Goal: Navigation & Orientation: Find specific page/section

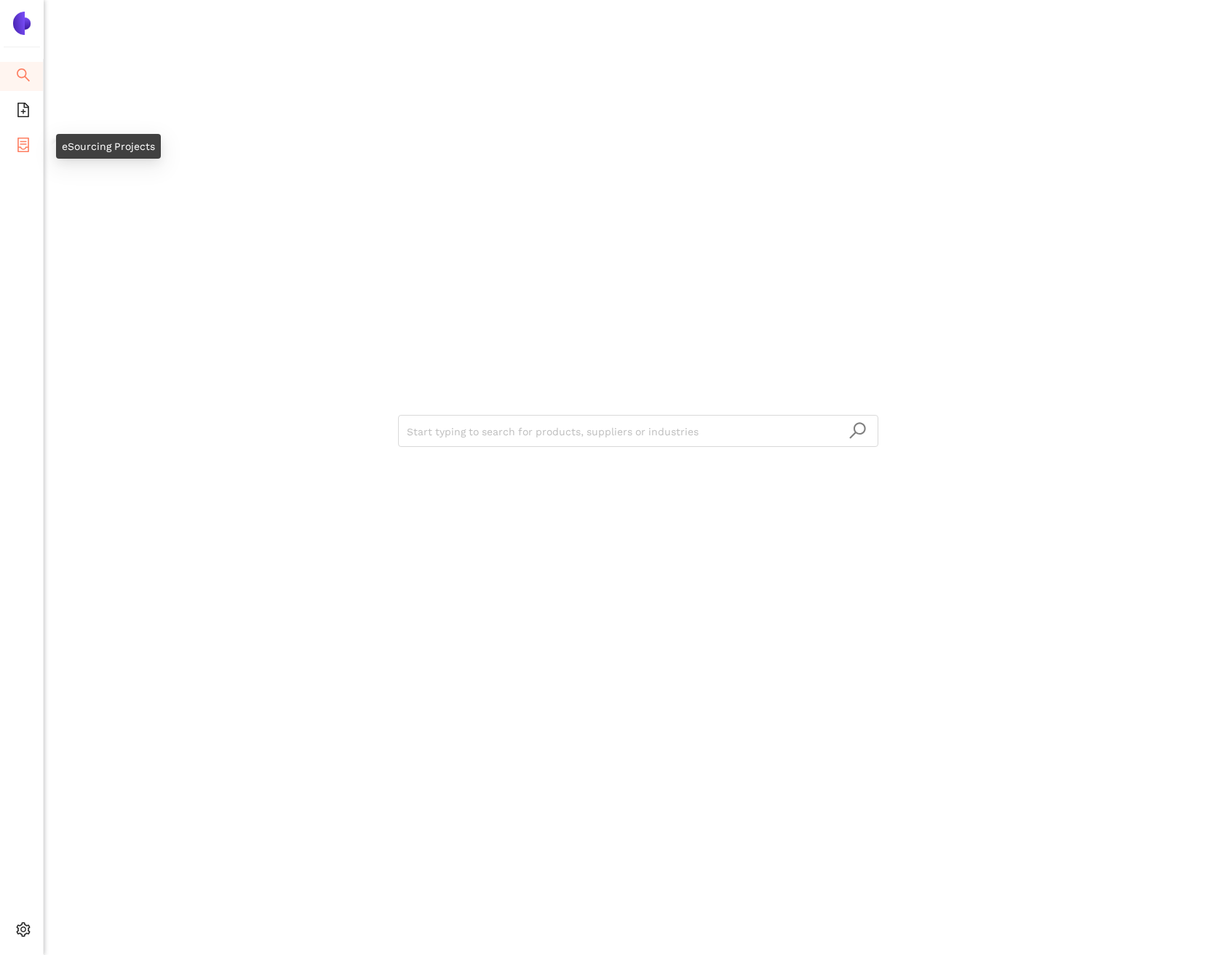
click at [16, 145] on icon "container" at bounding box center [22, 144] width 15 height 15
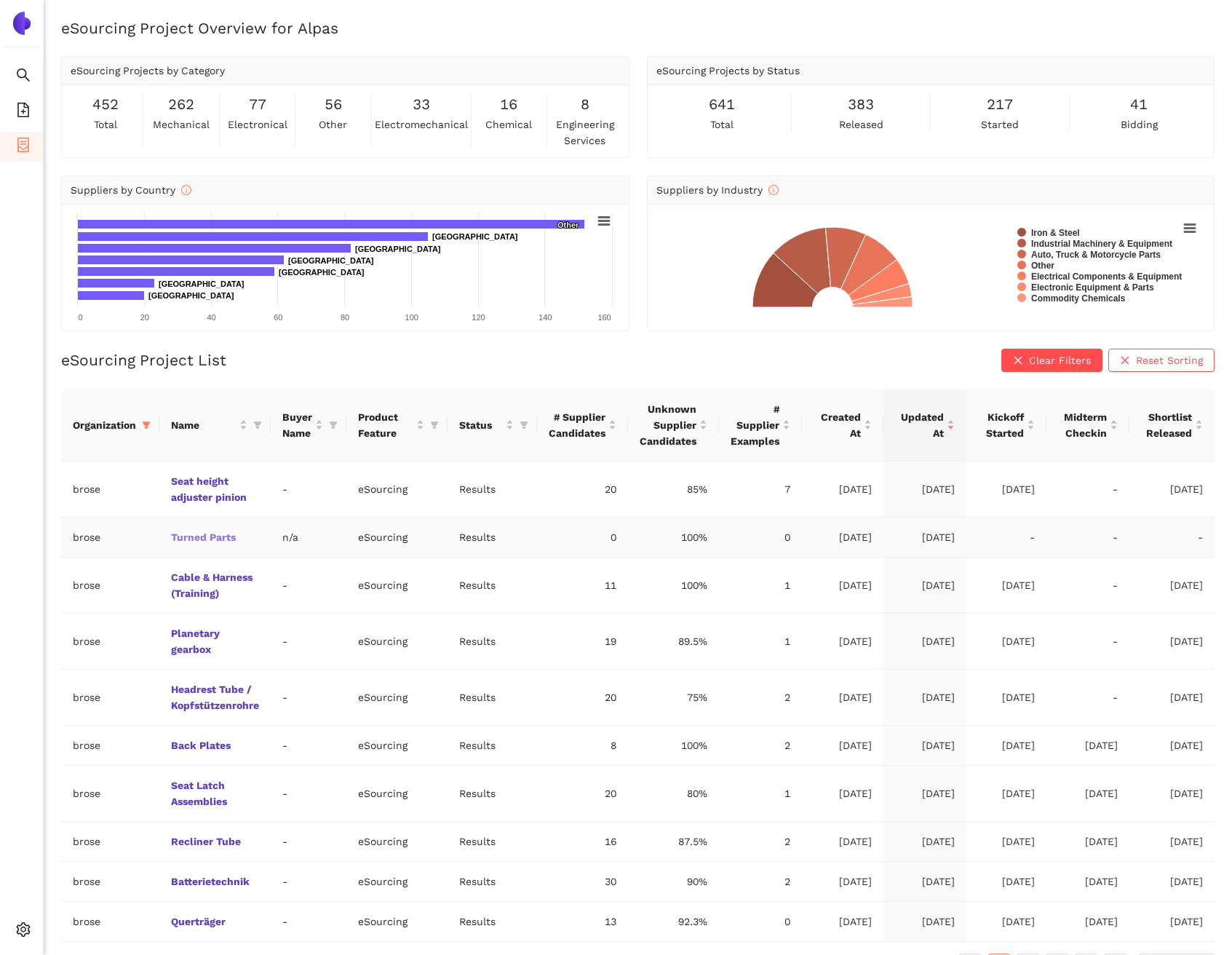
click at [0, 0] on link "Turned Parts" at bounding box center [0, 0] width 0 height 0
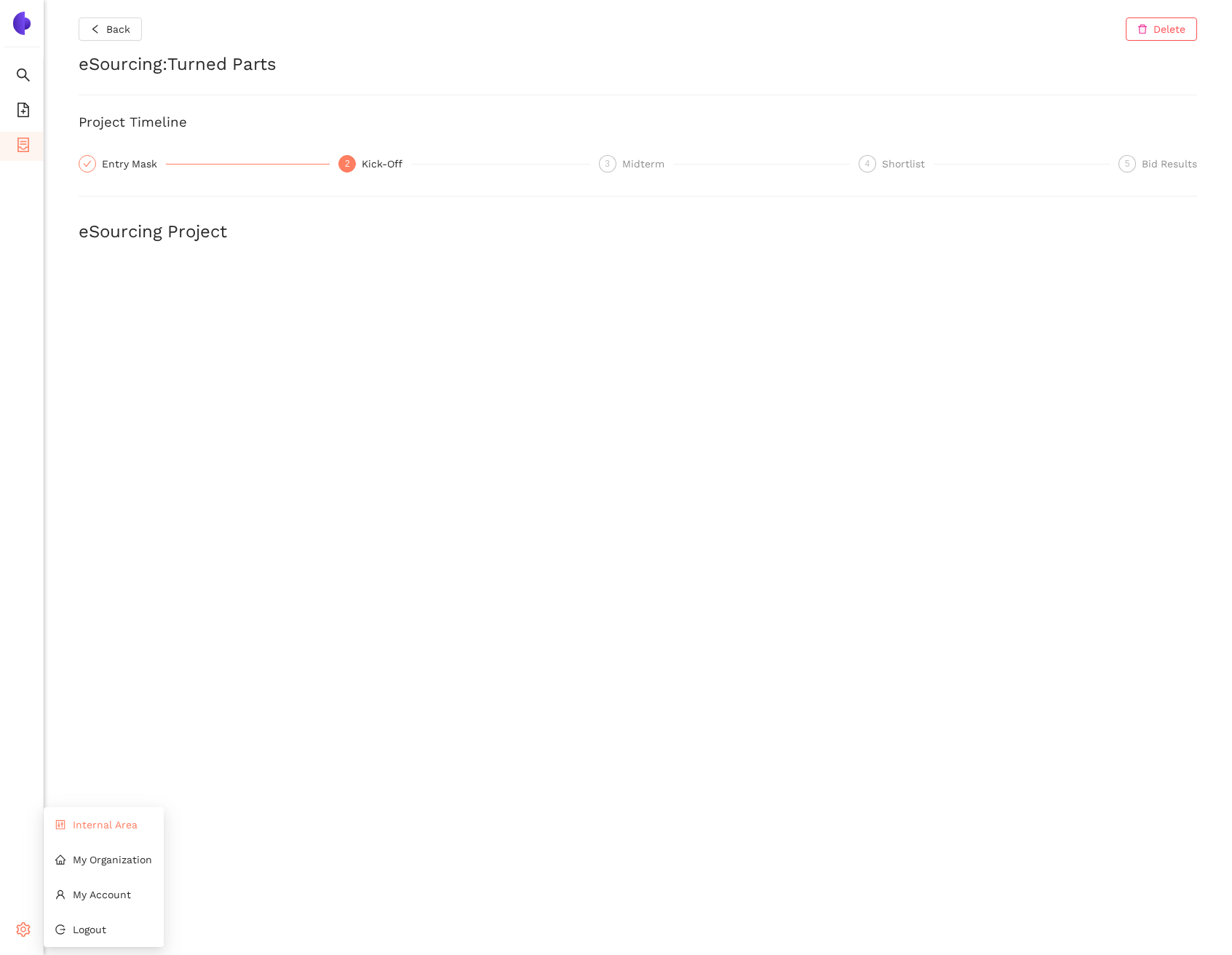
click at [97, 827] on span "Internal Area" at bounding box center [105, 825] width 65 height 12
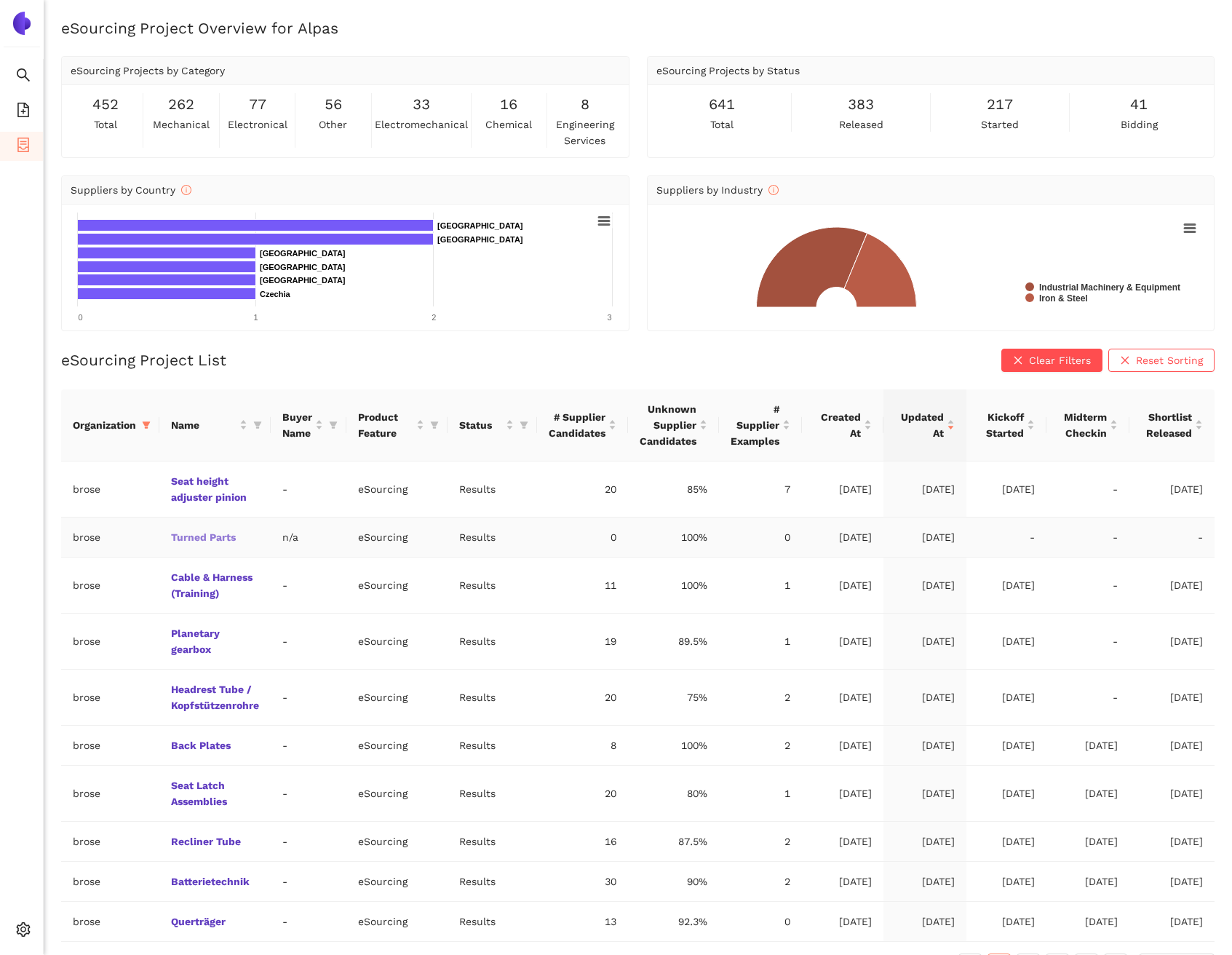
click at [0, 0] on link "Turned Parts" at bounding box center [0, 0] width 0 height 0
